Goal: Task Accomplishment & Management: Manage account settings

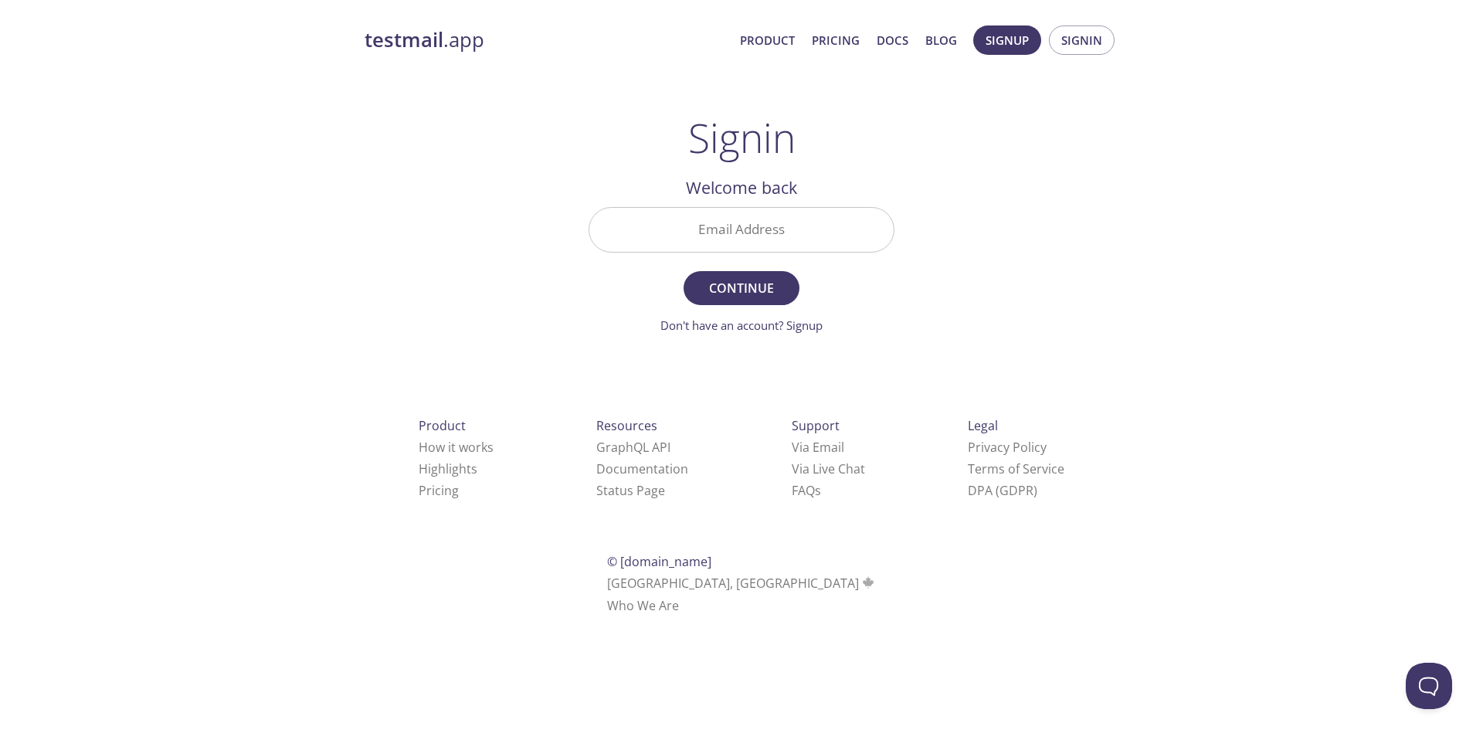
click at [759, 228] on input "Email Address" at bounding box center [741, 230] width 304 height 44
type input "brian@tryturnstile.com"
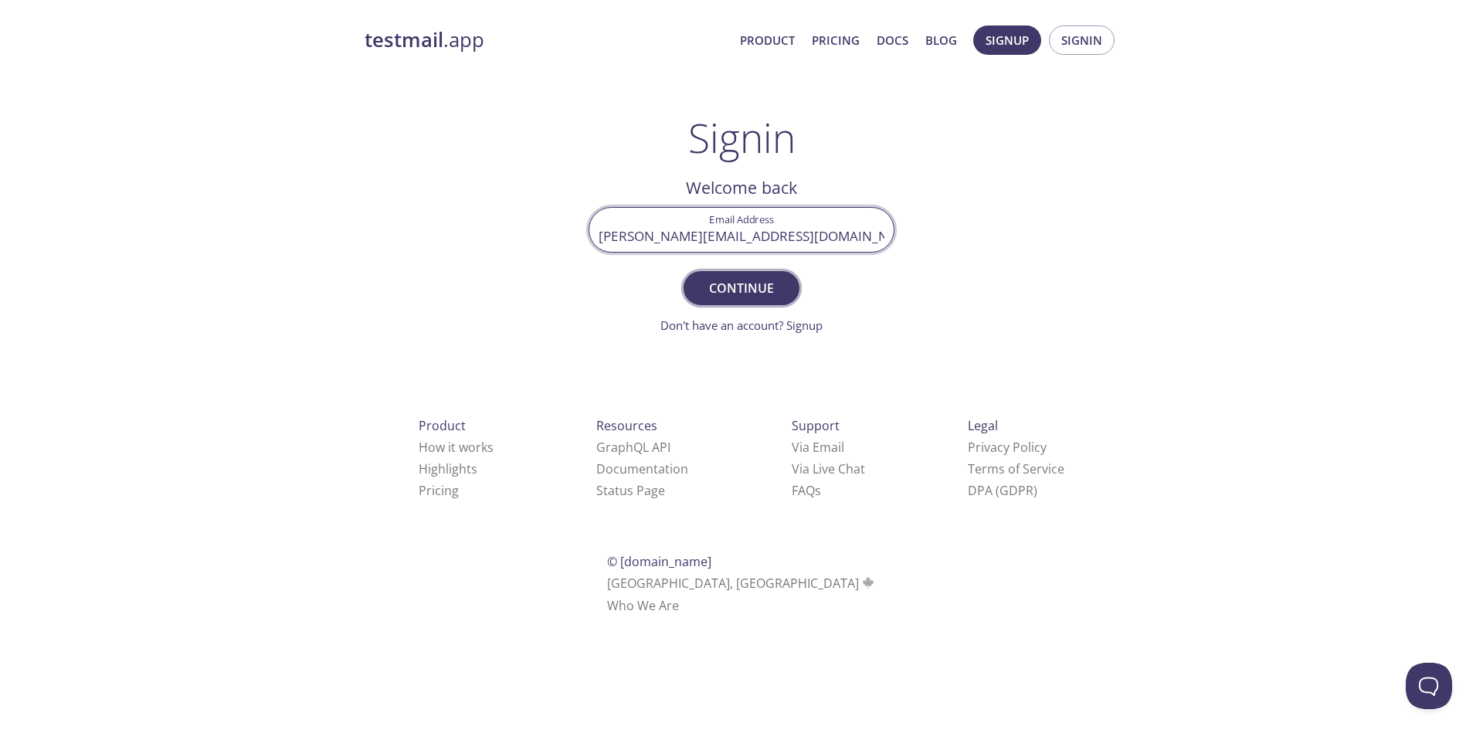
click at [742, 294] on span "Continue" at bounding box center [742, 288] width 82 height 22
